Goal: Information Seeking & Learning: Learn about a topic

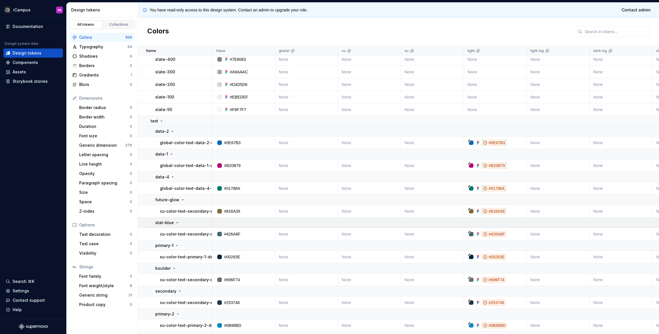
scroll to position [2842, 0]
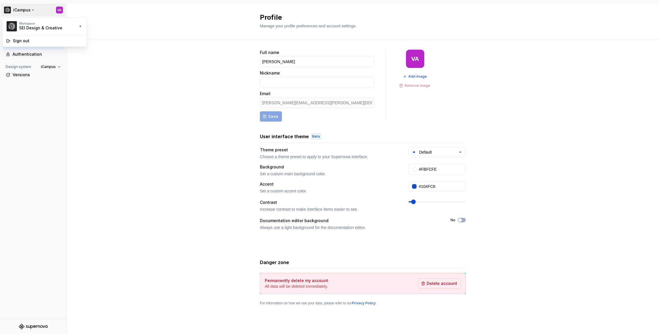
click at [15, 10] on html "iCampus VA Back Account Profile Authentication Design system iCampus Versions P…" at bounding box center [329, 167] width 659 height 334
click at [97, 24] on div "SEI Design & Creative" at bounding box center [117, 25] width 43 height 6
click at [23, 10] on html "iCampus VA Back Account Profile Authentication Design system iCampus Versions P…" at bounding box center [329, 167] width 659 height 334
click at [65, 118] on html "iCampus VA Back Account Profile Authentication Design system iCampus Versions P…" at bounding box center [329, 167] width 659 height 334
click at [20, 24] on div "Back" at bounding box center [37, 25] width 48 height 6
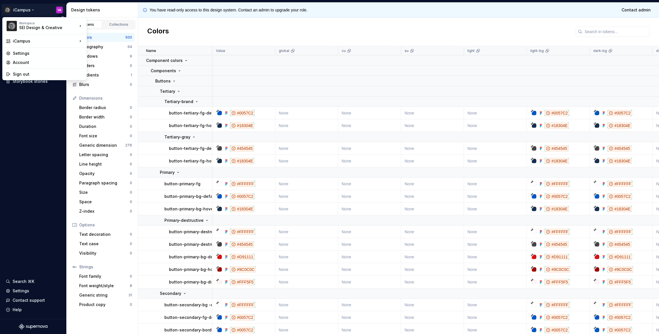
click at [58, 10] on html "iCampus VA Documentation Design system data Design tokens Components Assets Sto…" at bounding box center [329, 167] width 659 height 334
click at [23, 56] on div "Settings" at bounding box center [48, 54] width 70 height 6
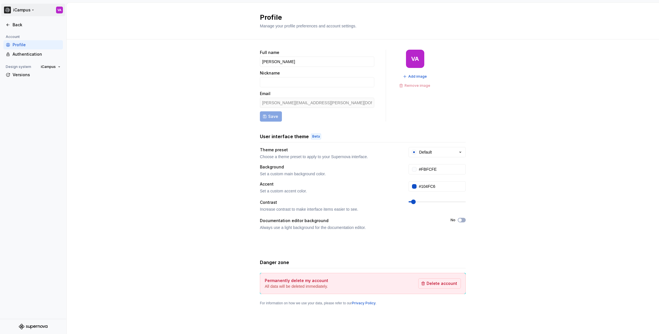
click at [25, 10] on html "iCampus VA Back Account Profile Authentication Design system iCampus Versions P…" at bounding box center [329, 167] width 659 height 334
click at [25, 26] on div "SEI Design & Creative" at bounding box center [43, 28] width 49 height 6
click at [41, 10] on html "iCampus VA Back Account Profile Authentication Design system iCampus Versions P…" at bounding box center [329, 167] width 659 height 334
click at [26, 54] on div "Authentication" at bounding box center [37, 54] width 48 height 6
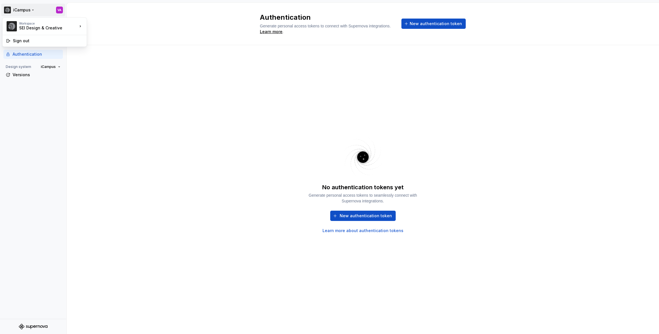
click at [7, 10] on html "iCampus VA Back Account Profile Authentication Design system iCampus Versions A…" at bounding box center [329, 167] width 659 height 334
click at [101, 24] on div "SEI Design & Creative" at bounding box center [117, 25] width 43 height 6
click at [33, 327] on icon "Supernova Logo" at bounding box center [33, 327] width 29 height 6
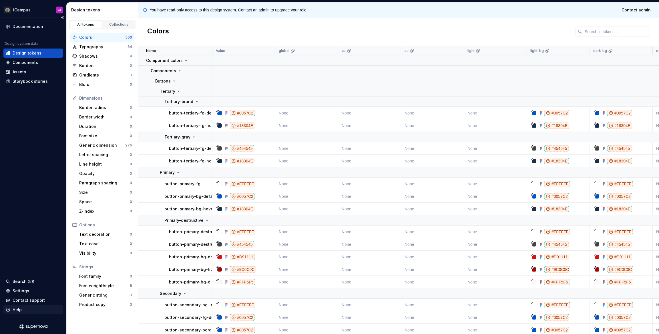
click at [31, 310] on div "Help" at bounding box center [33, 310] width 55 height 6
click at [23, 235] on div "Documentation Design system data Design tokens Components Assets Storybook stor…" at bounding box center [33, 168] width 66 height 302
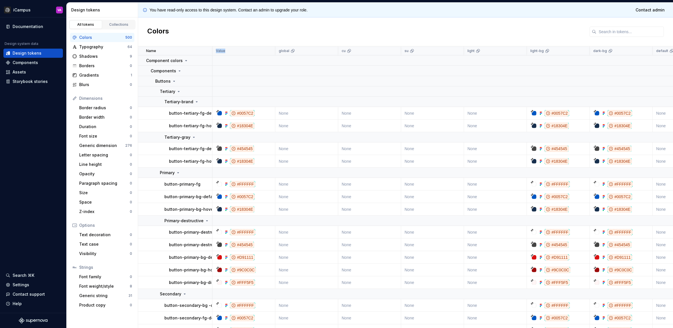
drag, startPoint x: 212, startPoint y: 50, endPoint x: 222, endPoint y: 51, distance: 10.0
click at [226, 50] on tr "Name Value global cu su light light-bg dark-bg default Collection dark Token se…" at bounding box center [537, 50] width 799 height 9
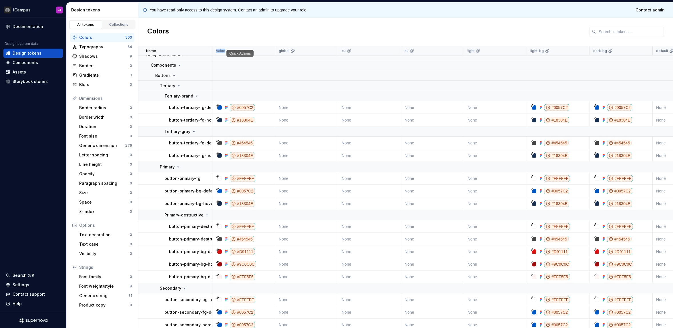
scroll to position [43, 0]
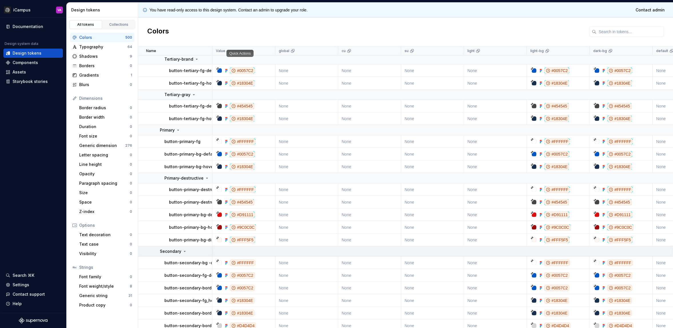
drag, startPoint x: 212, startPoint y: 253, endPoint x: 223, endPoint y: 252, distance: 10.7
click at [223, 252] on tr "Secondary" at bounding box center [537, 251] width 799 height 10
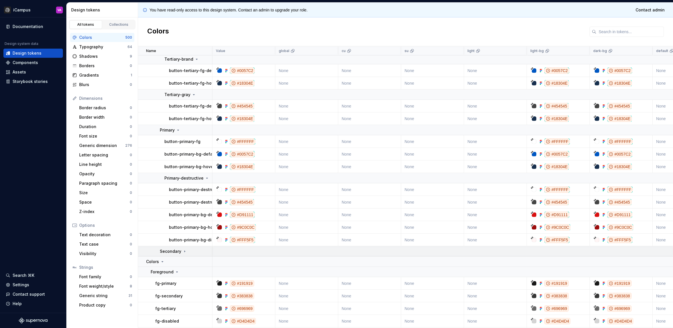
click at [182, 249] on icon at bounding box center [184, 251] width 5 height 5
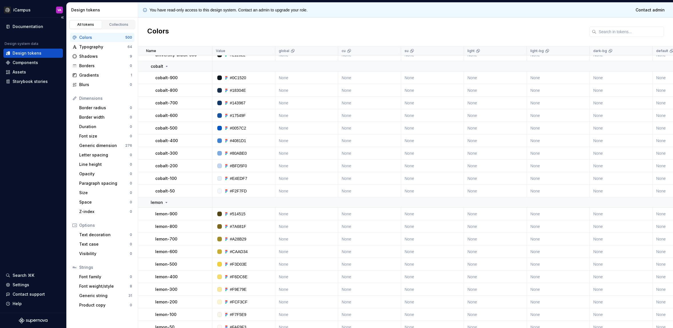
scroll to position [2588, 0]
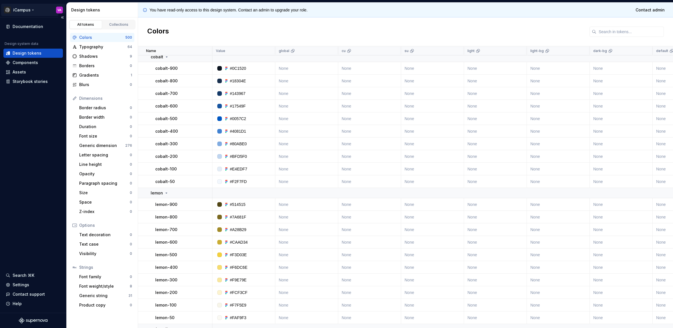
click at [25, 8] on html "iCampus VA Documentation Design system data Design tokens Components Assets Sto…" at bounding box center [336, 164] width 673 height 328
click at [50, 138] on html "iCampus VA Documentation Design system data Design tokens Components Assets Sto…" at bounding box center [336, 164] width 673 height 328
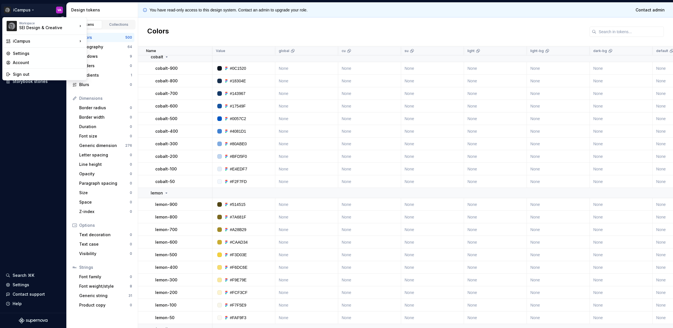
click at [29, 11] on html "iCampus VA Documentation Design system data Design tokens Components Assets Sto…" at bounding box center [336, 164] width 673 height 328
click at [62, 26] on div "SEI Design & Creative" at bounding box center [43, 28] width 49 height 6
click at [72, 26] on div "Workspace SEI Design & Creative" at bounding box center [48, 25] width 58 height 9
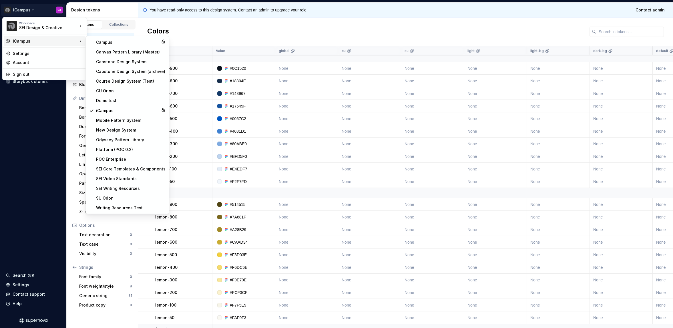
click at [25, 144] on html "iCampus VA Documentation Design system data Design tokens Components Assets Sto…" at bounding box center [336, 164] width 673 height 328
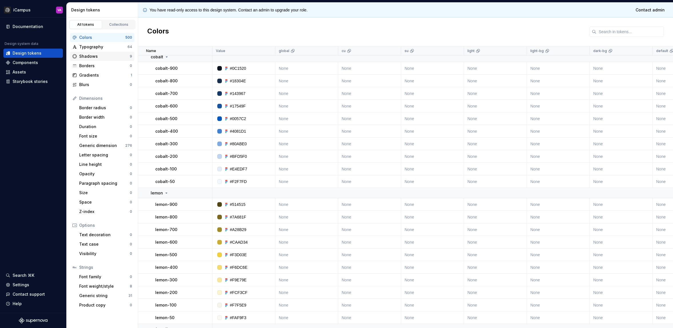
click at [88, 53] on div "Shadows 9" at bounding box center [102, 56] width 64 height 9
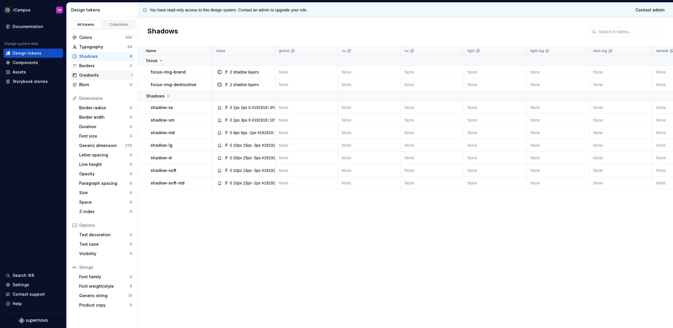
click at [90, 72] on div "Gradients" at bounding box center [104, 75] width 51 height 6
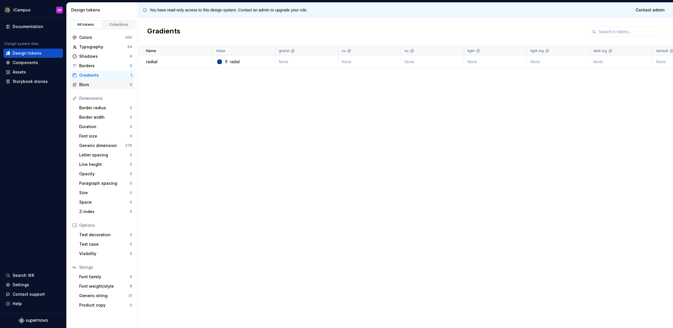
click at [91, 83] on div "Blurs" at bounding box center [104, 85] width 51 height 6
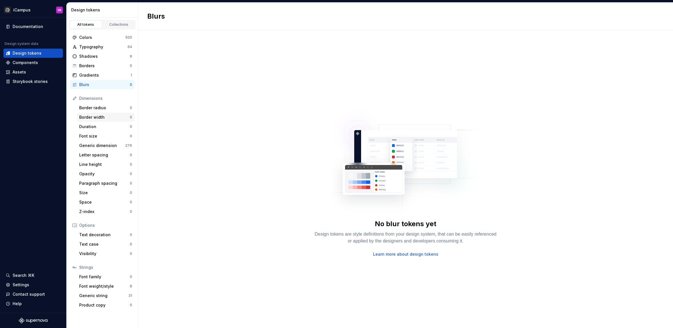
click at [92, 121] on div "Border width 0" at bounding box center [105, 117] width 57 height 9
click at [91, 39] on div "Colors" at bounding box center [102, 38] width 46 height 6
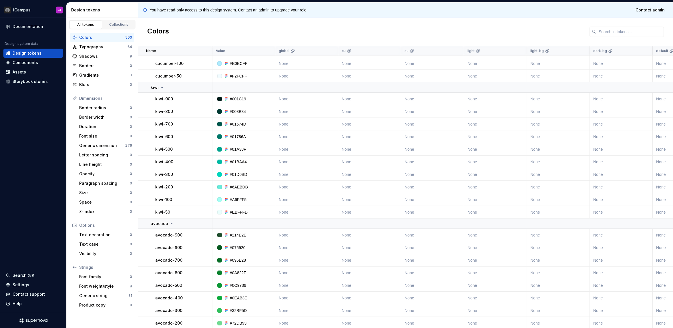
scroll to position [1213, 0]
click at [20, 282] on div "Settings" at bounding box center [21, 285] width 17 height 6
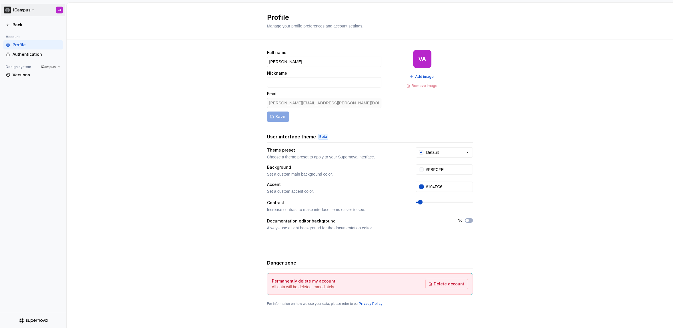
click at [13, 7] on html "iCampus VA Back Account Profile Authentication Design system iCampus Versions P…" at bounding box center [336, 164] width 673 height 328
click at [22, 23] on div "Workspace" at bounding box center [48, 23] width 58 height 3
click at [143, 99] on html "iCampus VA Back Account Profile Authentication Design system iCampus Versions P…" at bounding box center [336, 164] width 673 height 328
click at [23, 24] on div "Back" at bounding box center [37, 25] width 48 height 6
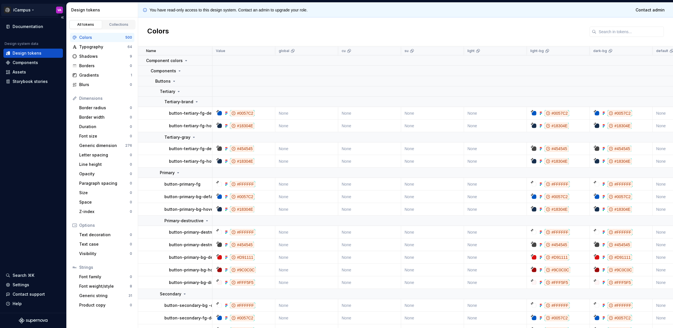
click at [29, 9] on html "iCampus VA Documentation Design system data Design tokens Components Assets Sto…" at bounding box center [336, 164] width 673 height 328
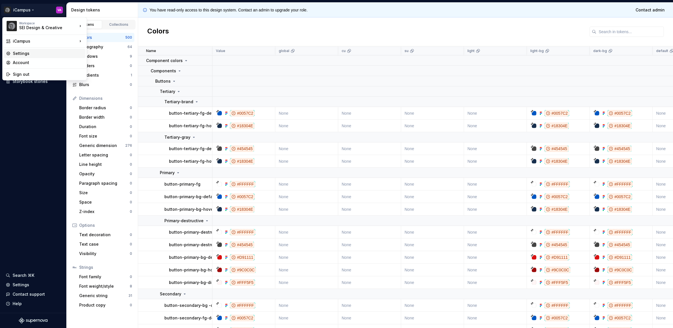
click at [24, 53] on div "Settings" at bounding box center [48, 54] width 70 height 6
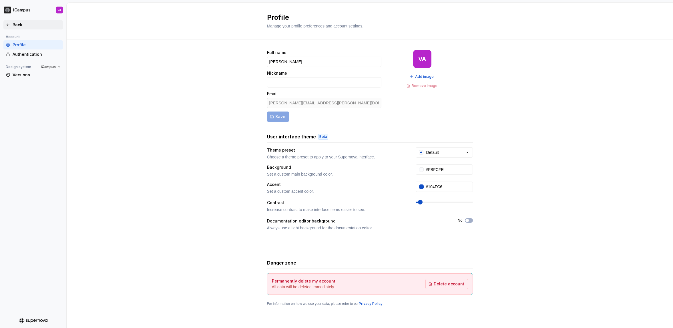
click at [19, 25] on div "Back" at bounding box center [37, 25] width 48 height 6
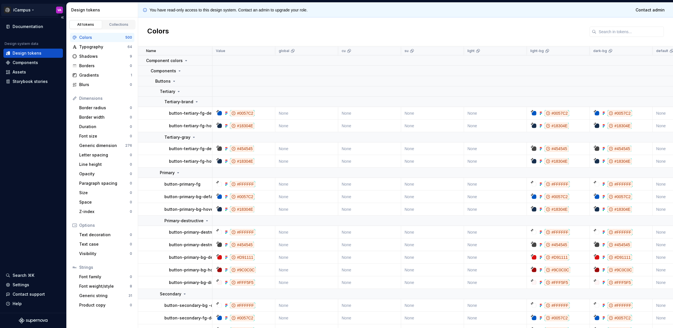
click at [27, 11] on html "iCampus VA Documentation Design system data Design tokens Components Assets Sto…" at bounding box center [336, 164] width 673 height 328
click at [20, 116] on html "iCampus VA Documentation Design system data Design tokens Components Assets Sto…" at bounding box center [336, 164] width 673 height 328
click at [20, 116] on div "Documentation Design system data Design tokens Components Assets Storybook stor…" at bounding box center [33, 164] width 66 height 295
click at [637, 9] on span "Contact admin" at bounding box center [649, 10] width 29 height 6
click at [658, 8] on span "Contact admin" at bounding box center [649, 10] width 29 height 6
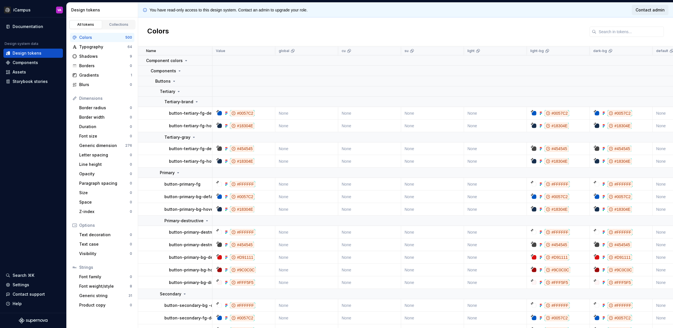
click at [652, 13] on span "Contact admin" at bounding box center [649, 10] width 29 height 6
